Goal: Information Seeking & Learning: Find specific fact

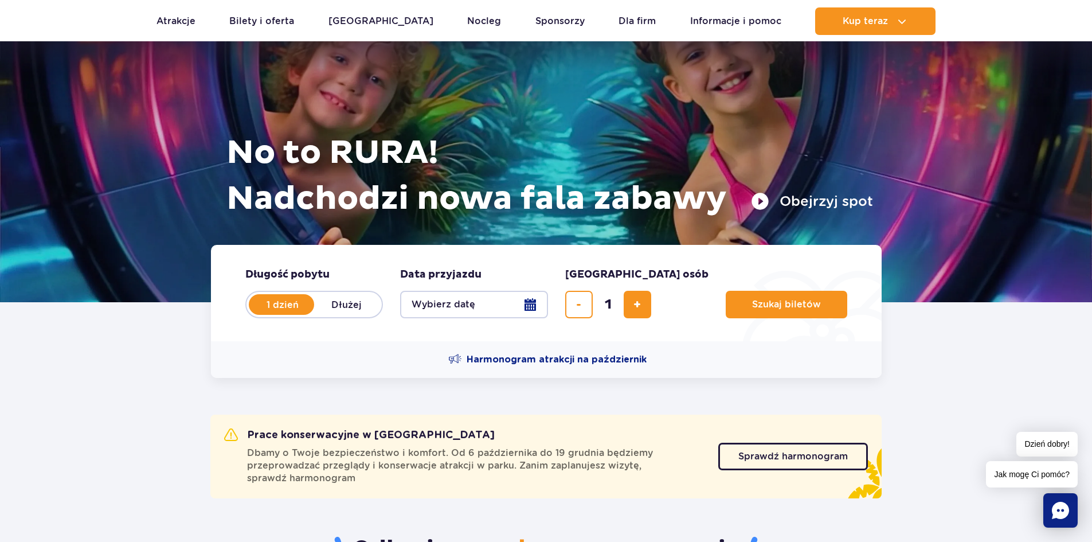
scroll to position [172, 0]
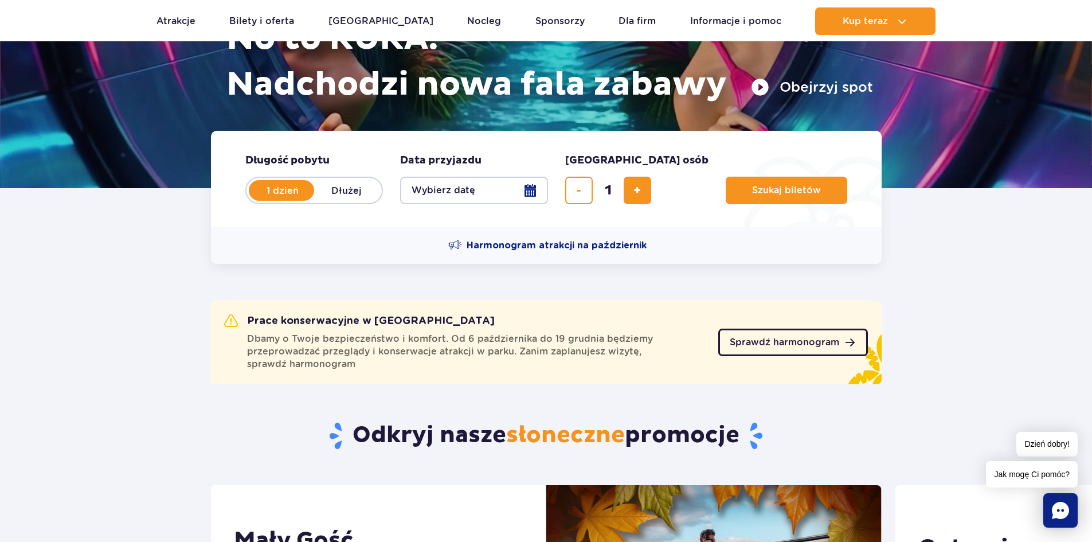
click at [813, 341] on span "Sprawdź harmonogram" at bounding box center [785, 342] width 110 height 9
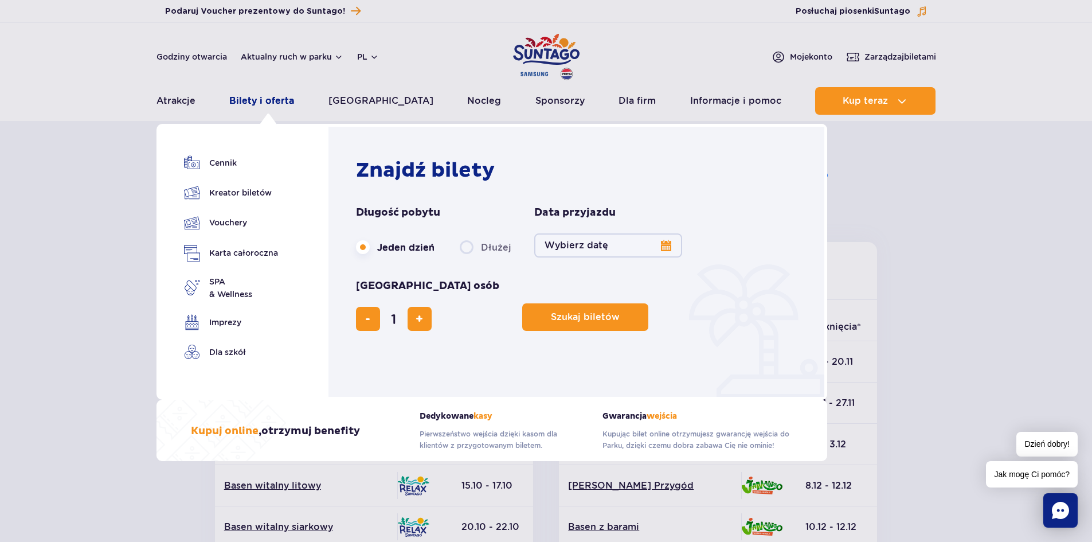
click at [280, 95] on link "Bilety i oferta" at bounding box center [261, 101] width 65 height 28
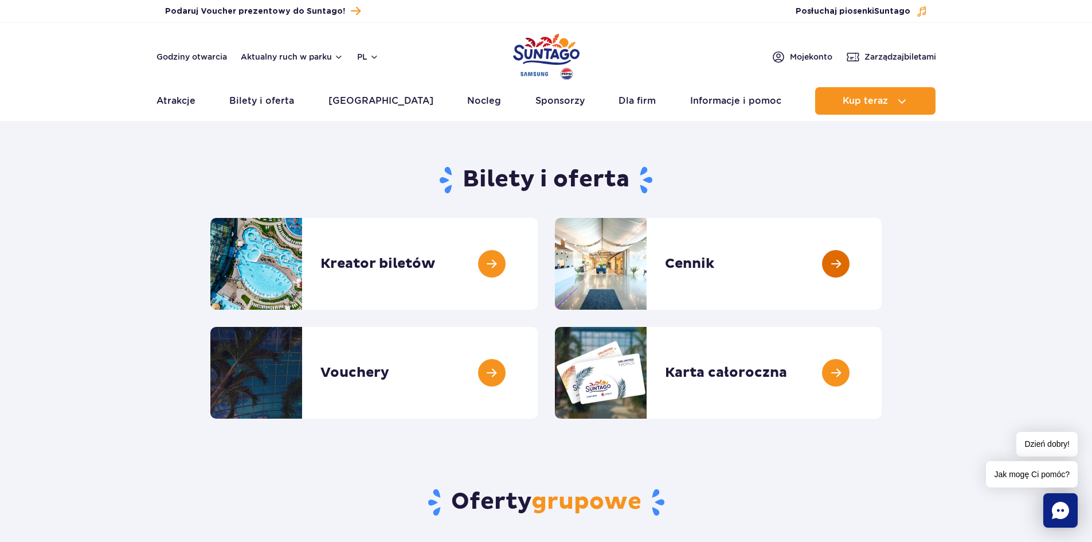
click at [882, 262] on link at bounding box center [882, 264] width 0 height 92
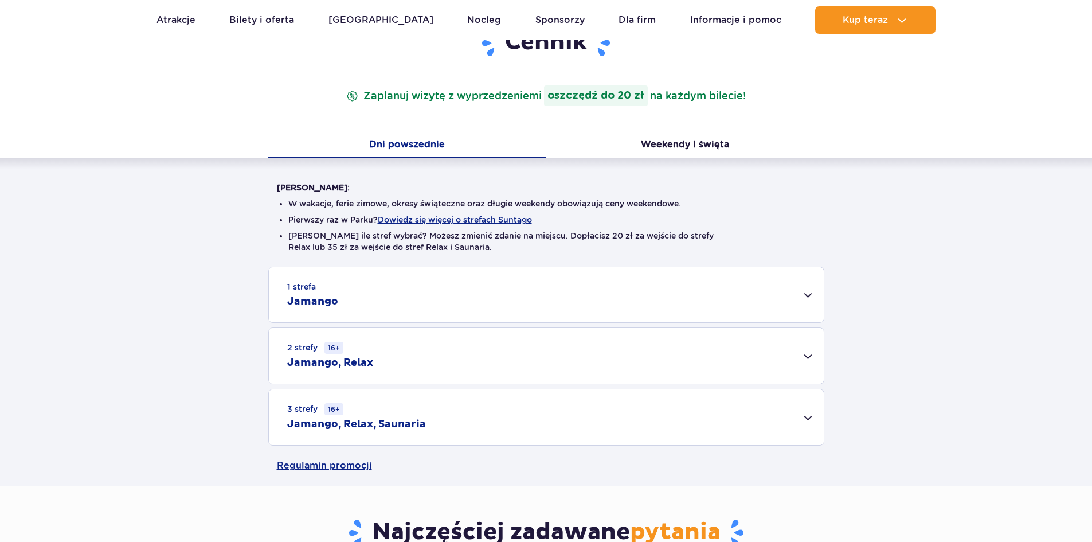
scroll to position [172, 0]
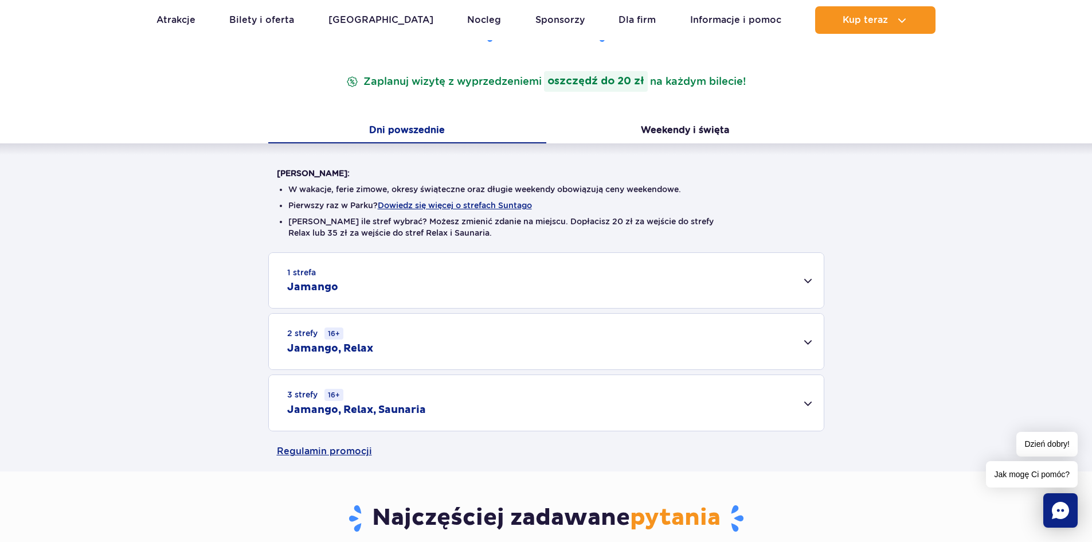
drag, startPoint x: 678, startPoint y: 279, endPoint x: 684, endPoint y: 286, distance: 8.6
click at [678, 279] on div "1 strefa Jamango" at bounding box center [546, 280] width 555 height 55
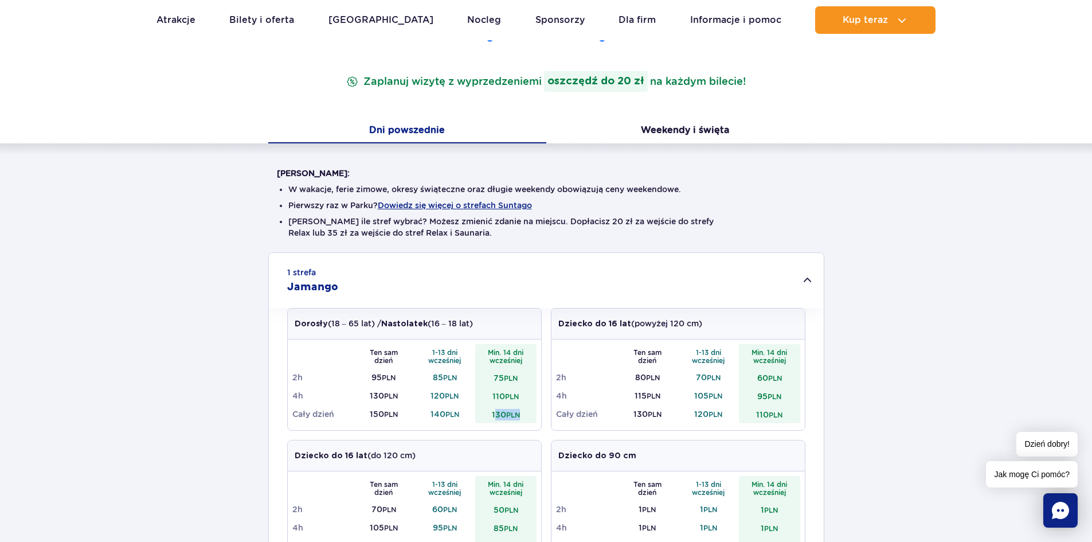
drag, startPoint x: 494, startPoint y: 420, endPoint x: 524, endPoint y: 414, distance: 31.0
click at [524, 414] on td "130 PLN" at bounding box center [505, 414] width 61 height 18
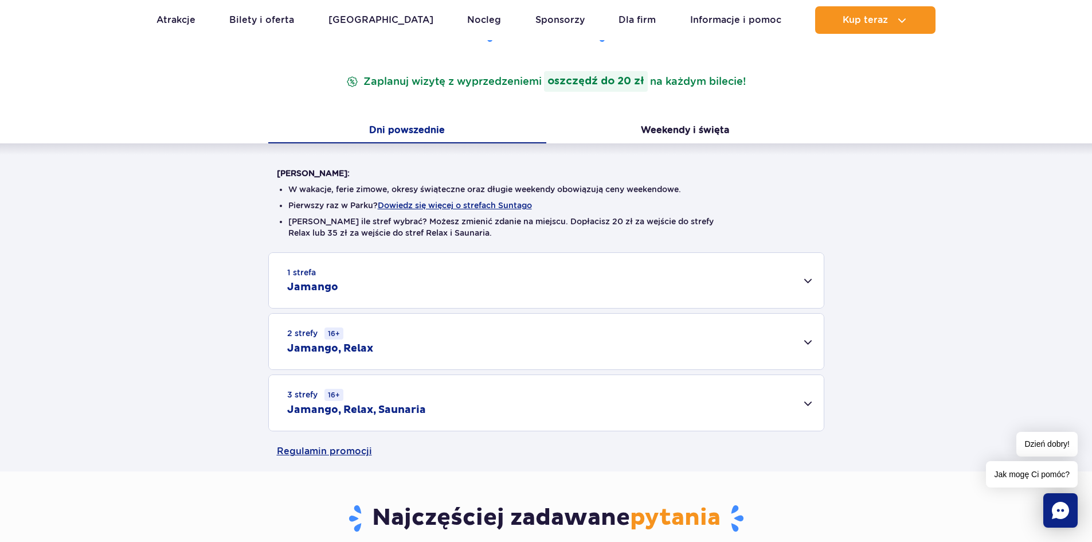
click at [525, 403] on div "3 strefy 16+ Jamango, Relax, Saunaria" at bounding box center [546, 403] width 555 height 56
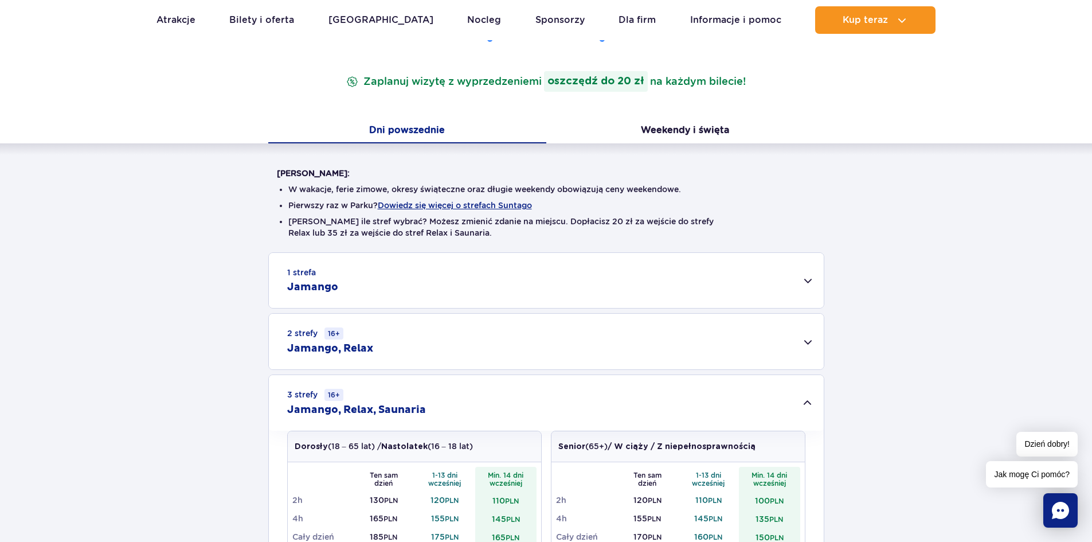
click at [133, 293] on div "1 strefa Jamango Dorosły (18 – 65 lat) / Nastolatek (16 – 18 lat) Ten sam dzień…" at bounding box center [546, 419] width 1092 height 334
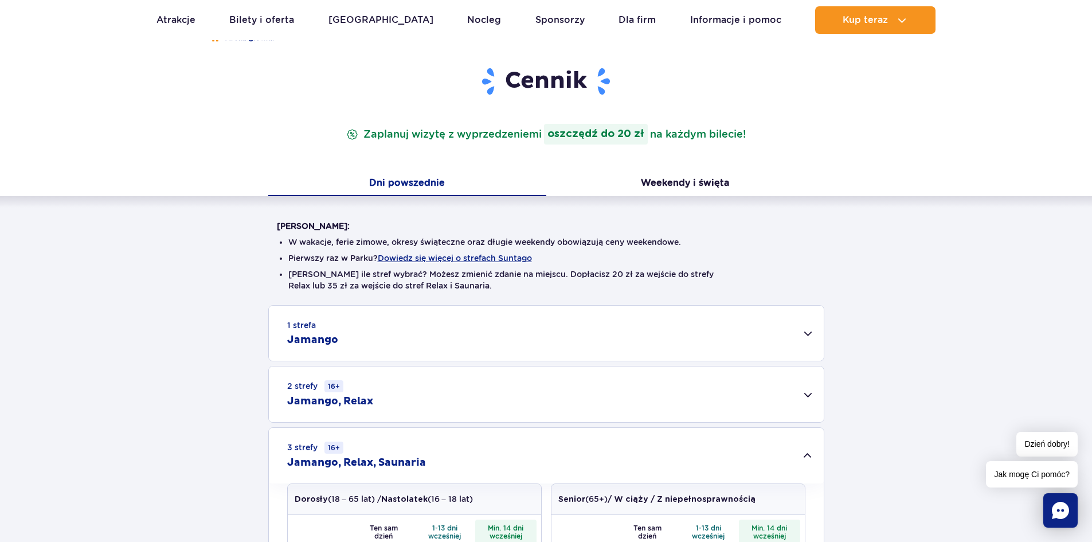
scroll to position [115, 0]
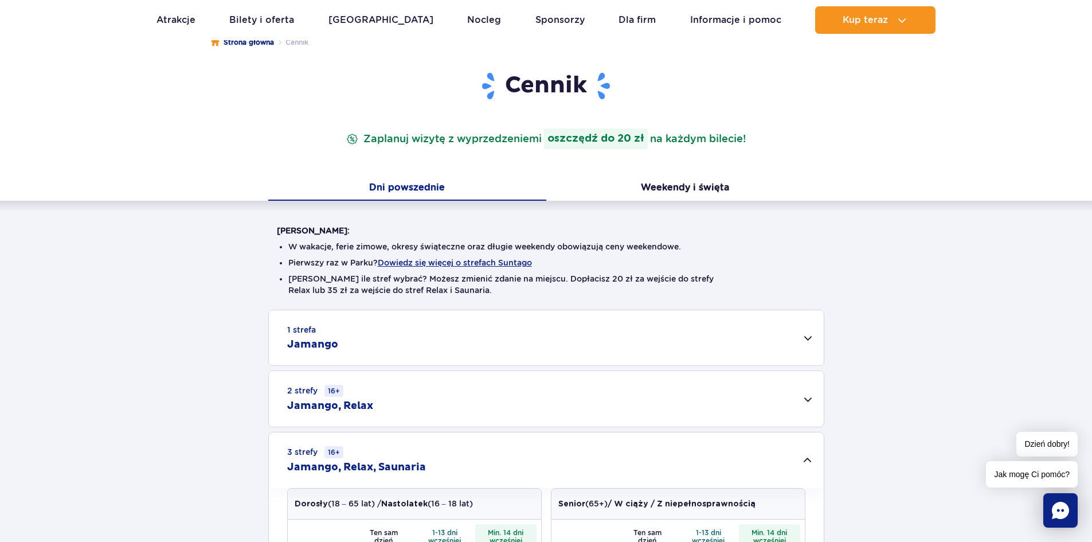
click at [806, 335] on div "1 strefa Jamango" at bounding box center [546, 337] width 555 height 55
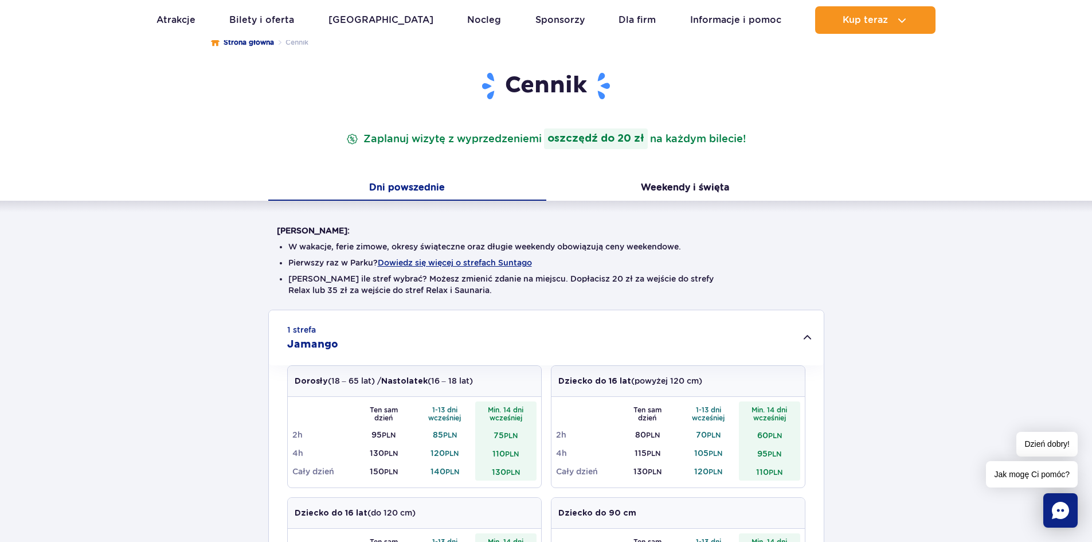
click at [494, 474] on td "130 PLN" at bounding box center [505, 471] width 61 height 18
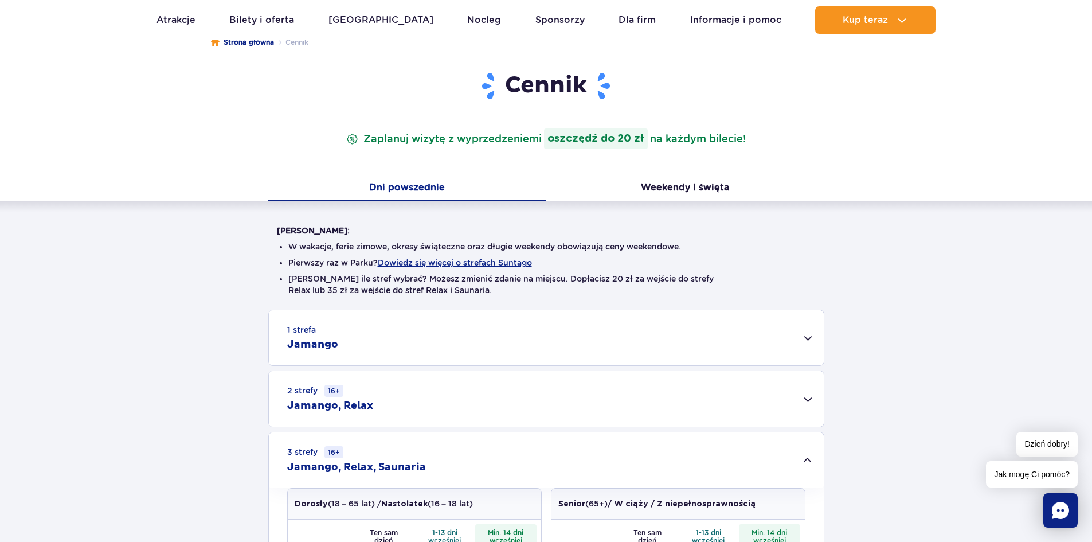
click at [807, 337] on div "1 strefa Jamango" at bounding box center [546, 337] width 555 height 55
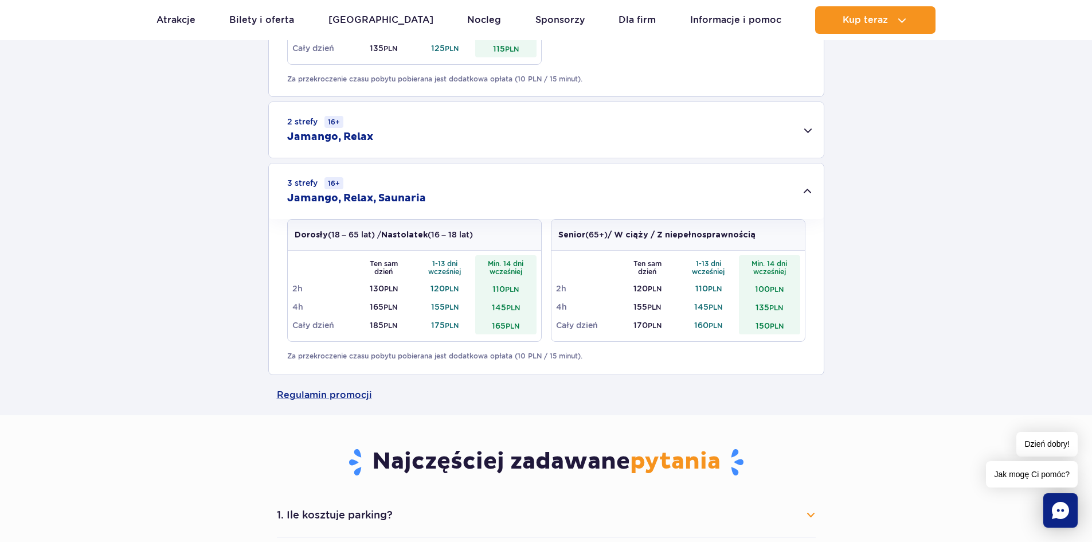
scroll to position [688, 0]
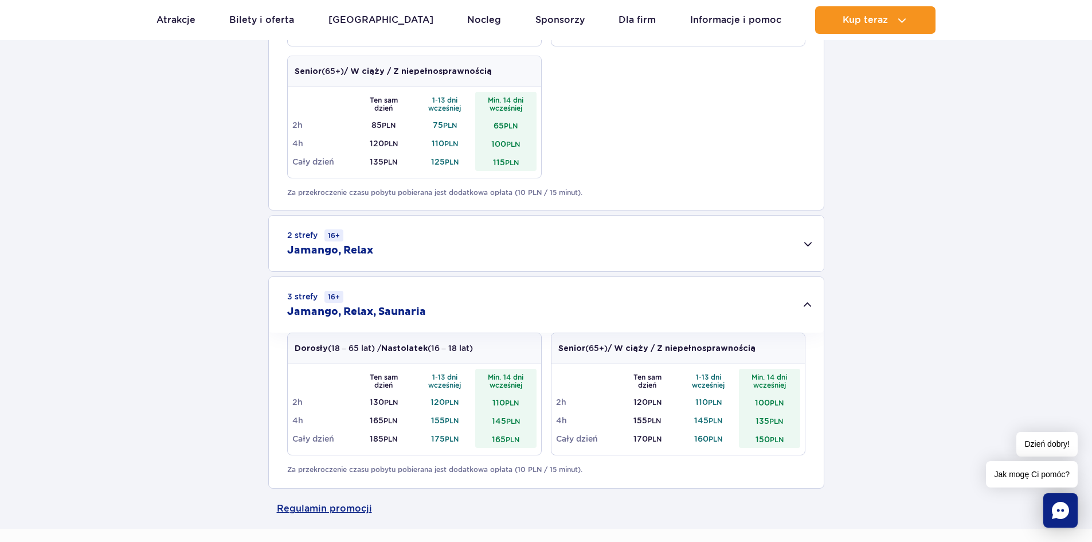
click at [808, 235] on div "2 strefy 16+ Jamango, Relax" at bounding box center [546, 244] width 555 height 56
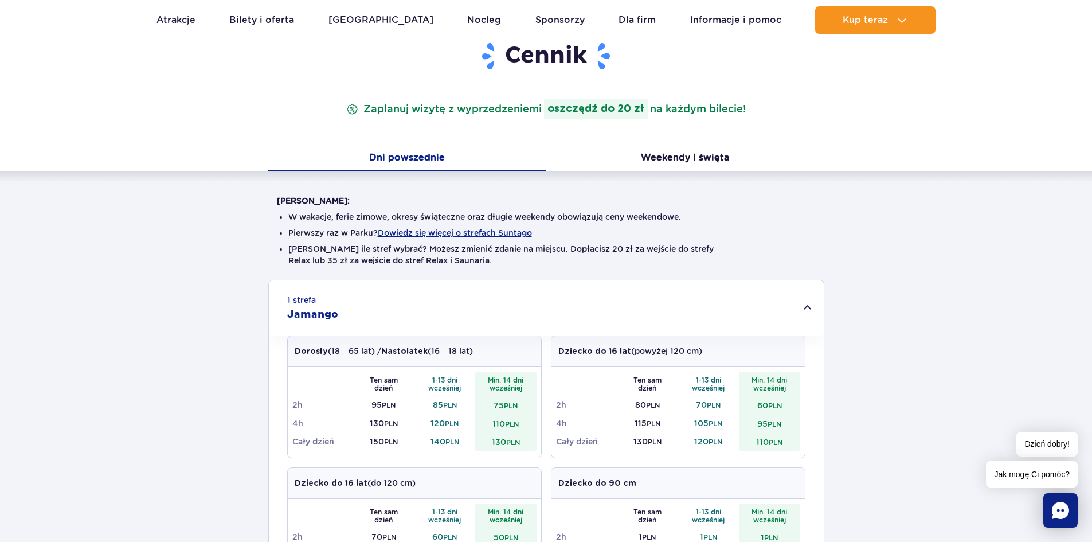
scroll to position [115, 0]
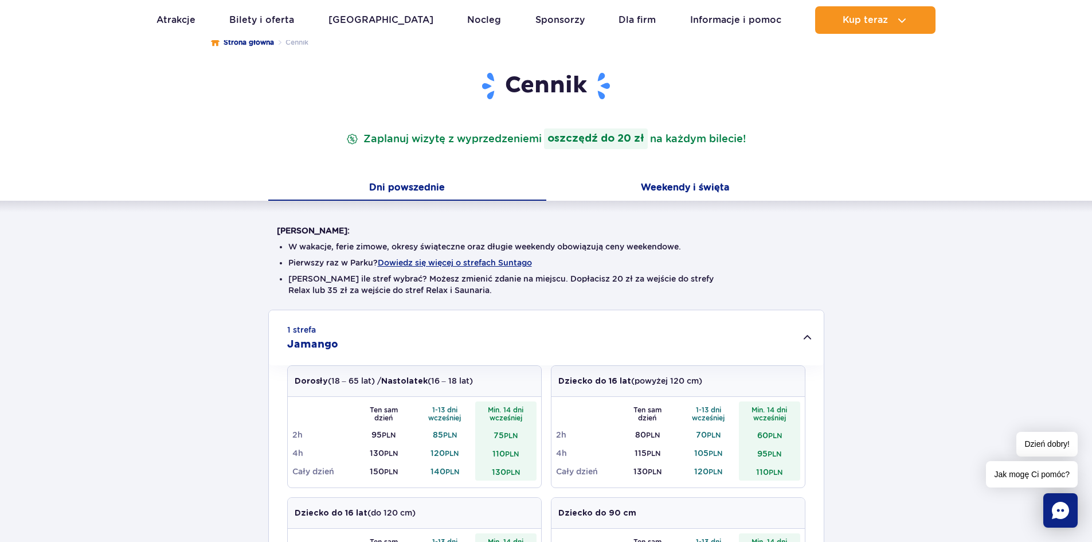
click at [683, 181] on button "Weekendy i święta" at bounding box center [685, 189] width 278 height 24
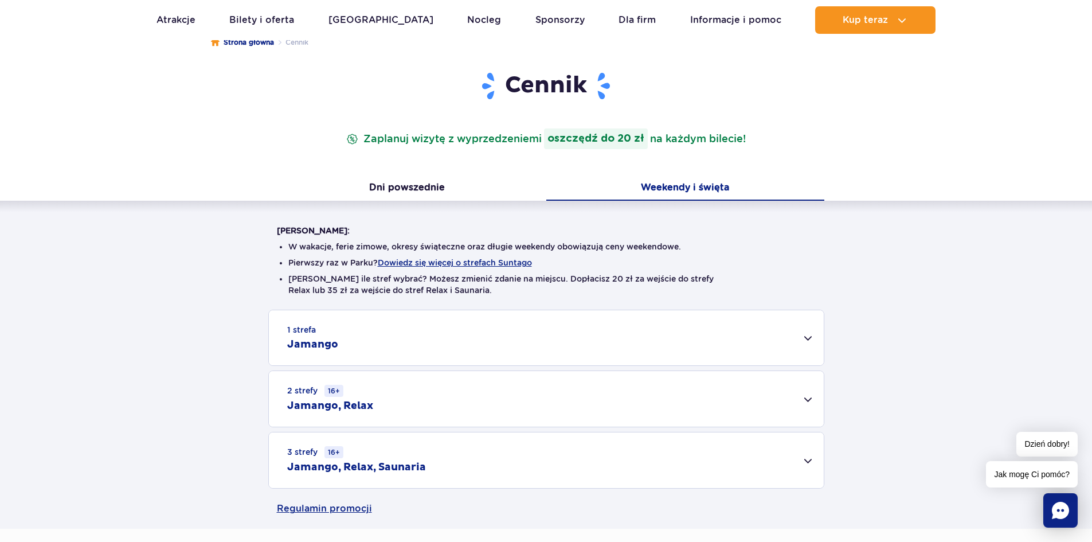
click at [806, 338] on div "1 strefa Jamango" at bounding box center [546, 337] width 555 height 55
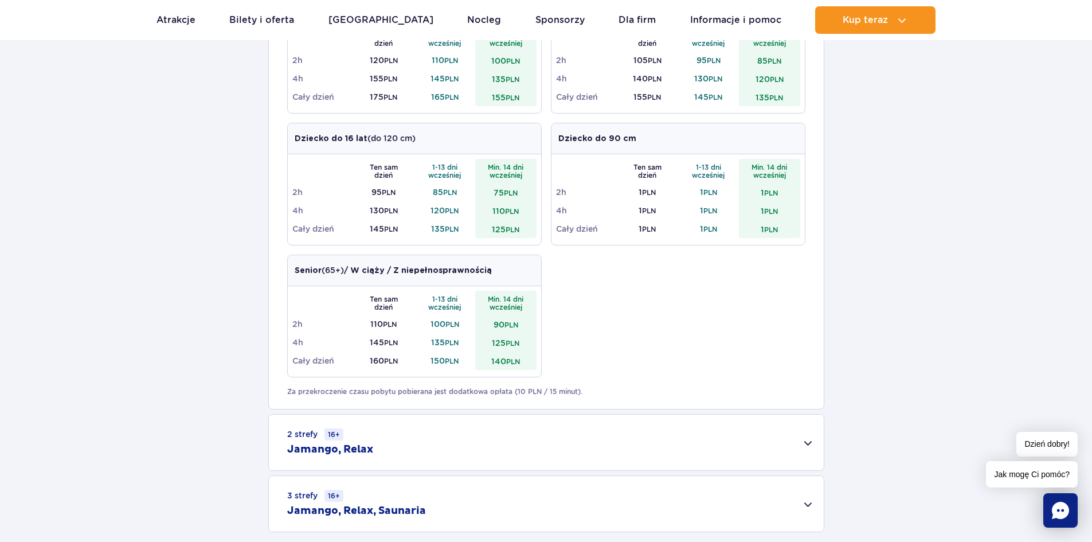
scroll to position [573, 0]
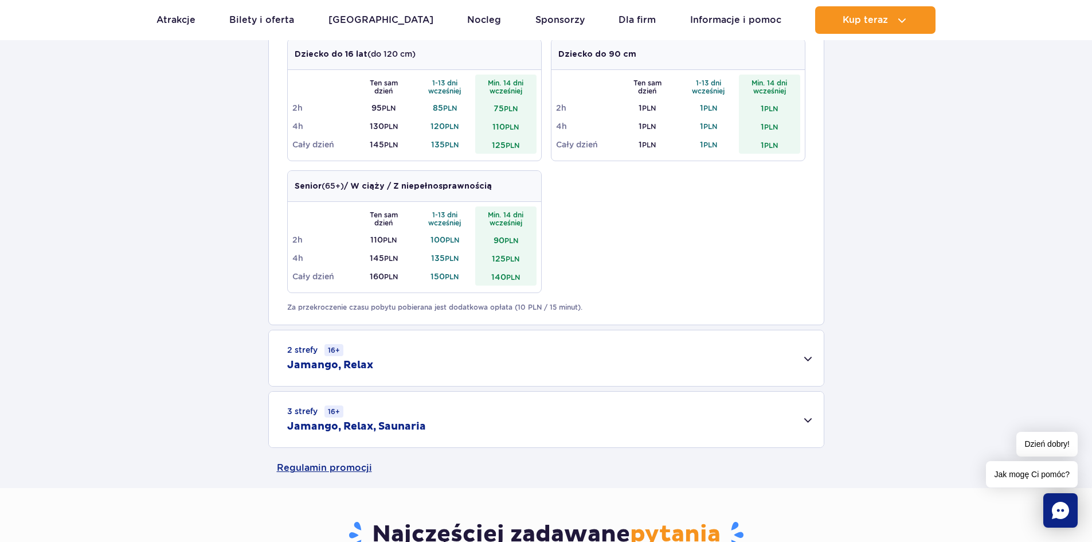
click at [806, 357] on div "2 strefy 16+ Jamango, Relax" at bounding box center [546, 358] width 555 height 56
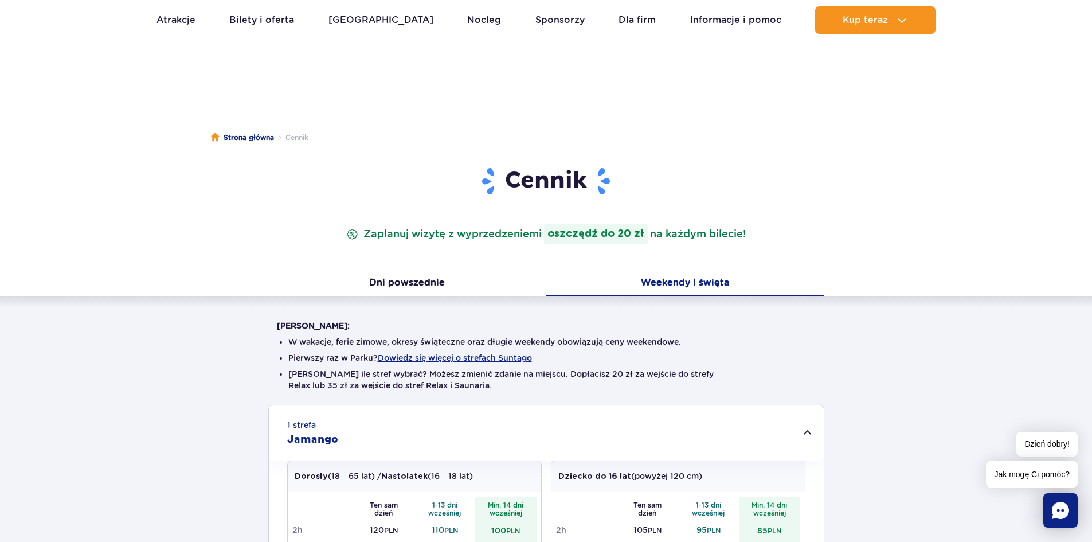
scroll to position [0, 0]
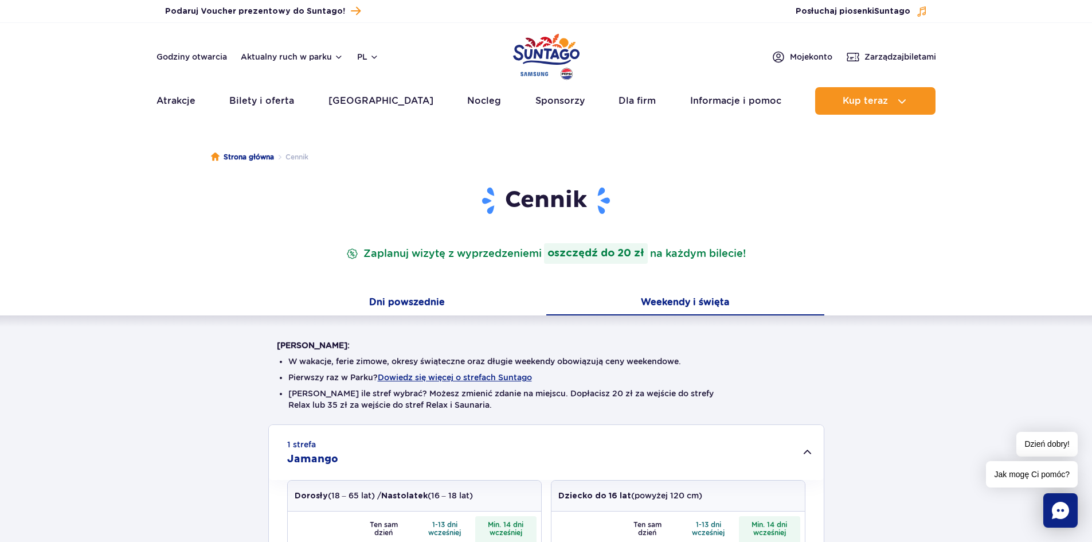
click at [427, 305] on button "Dni powszednie" at bounding box center [407, 303] width 278 height 24
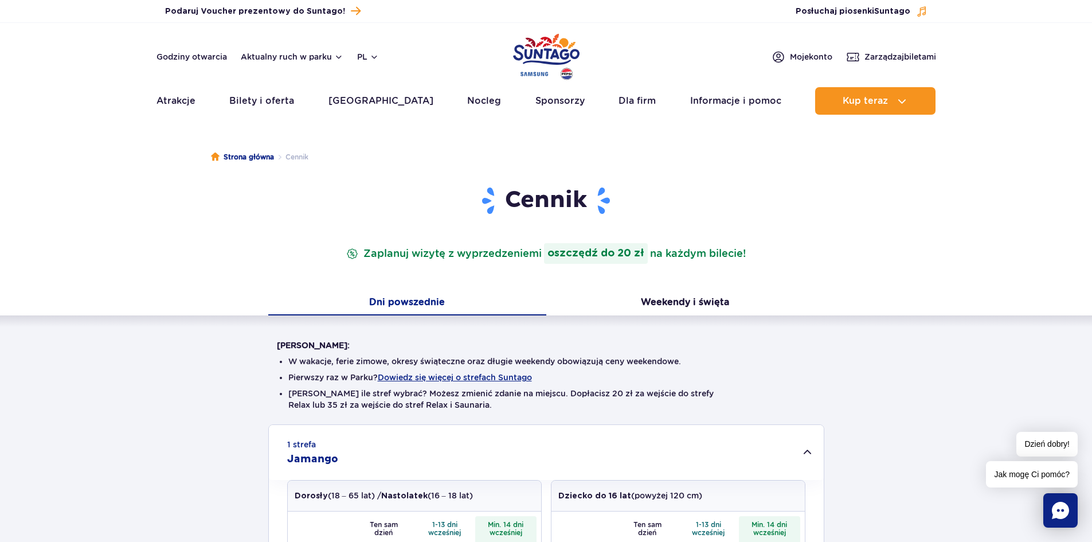
click at [413, 298] on button "Dni powszednie" at bounding box center [407, 303] width 278 height 24
